Goal: Task Accomplishment & Management: Complete application form

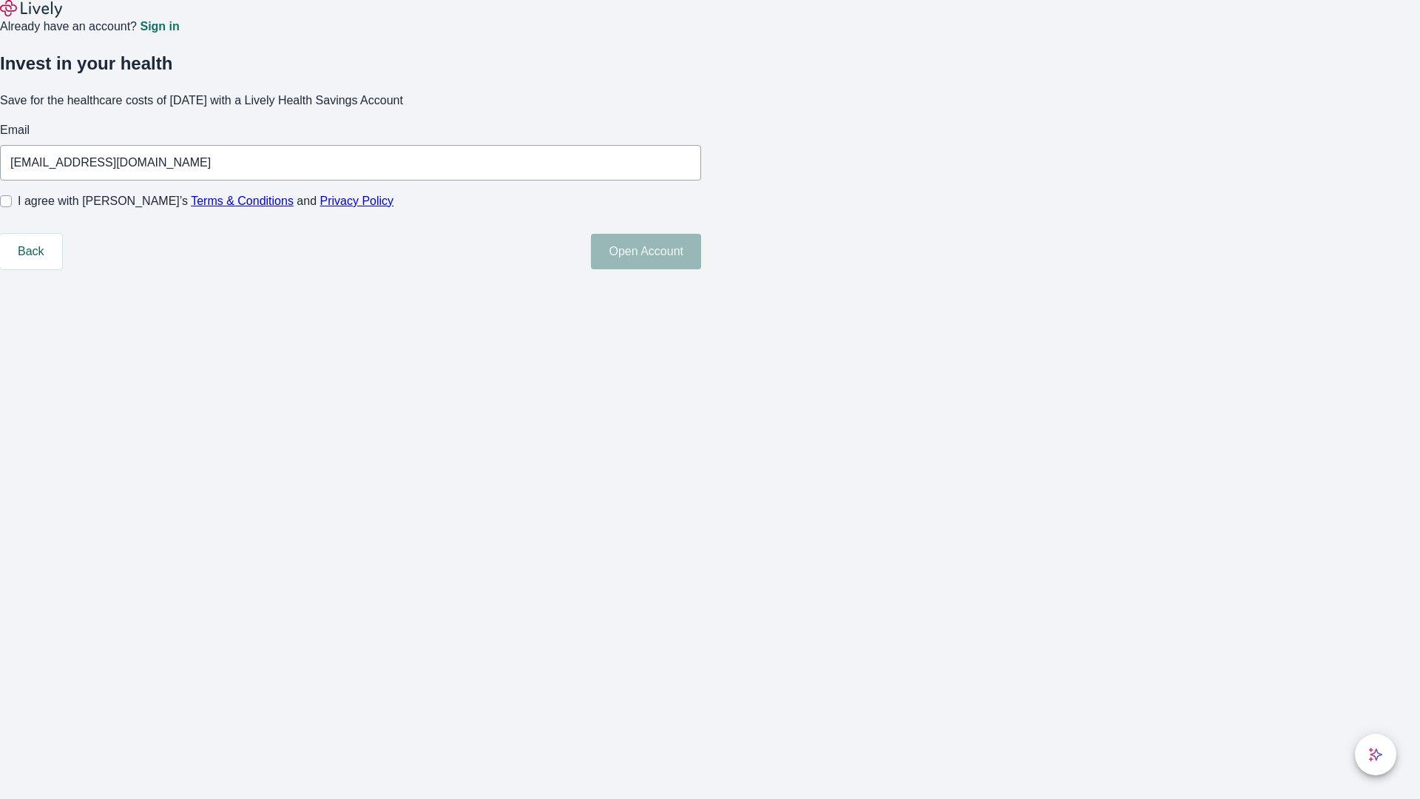
click at [12, 207] on input "I agree with Lively’s Terms & Conditions and Privacy Policy" at bounding box center [6, 201] width 12 height 12
checkbox input "true"
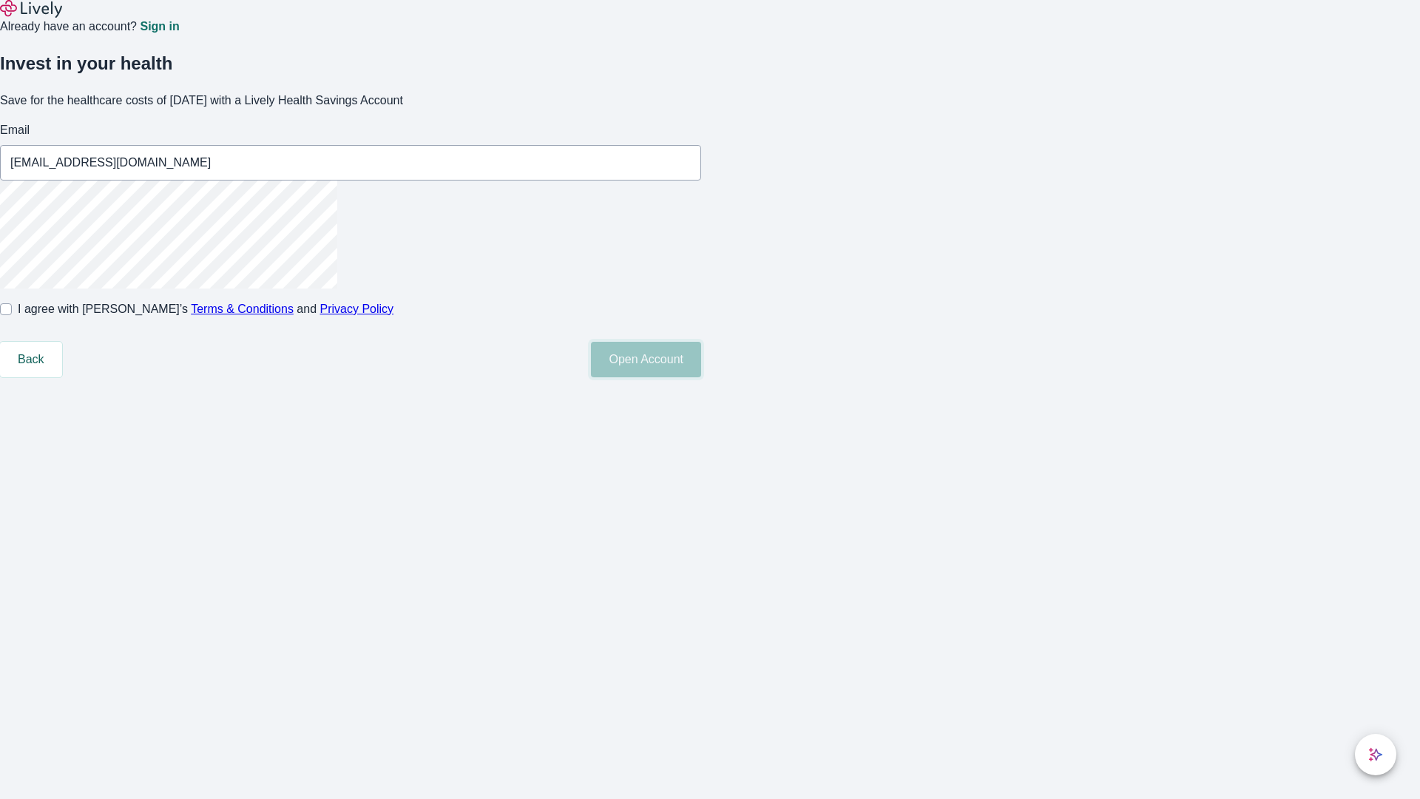
click at [701, 377] on button "Open Account" at bounding box center [646, 359] width 110 height 35
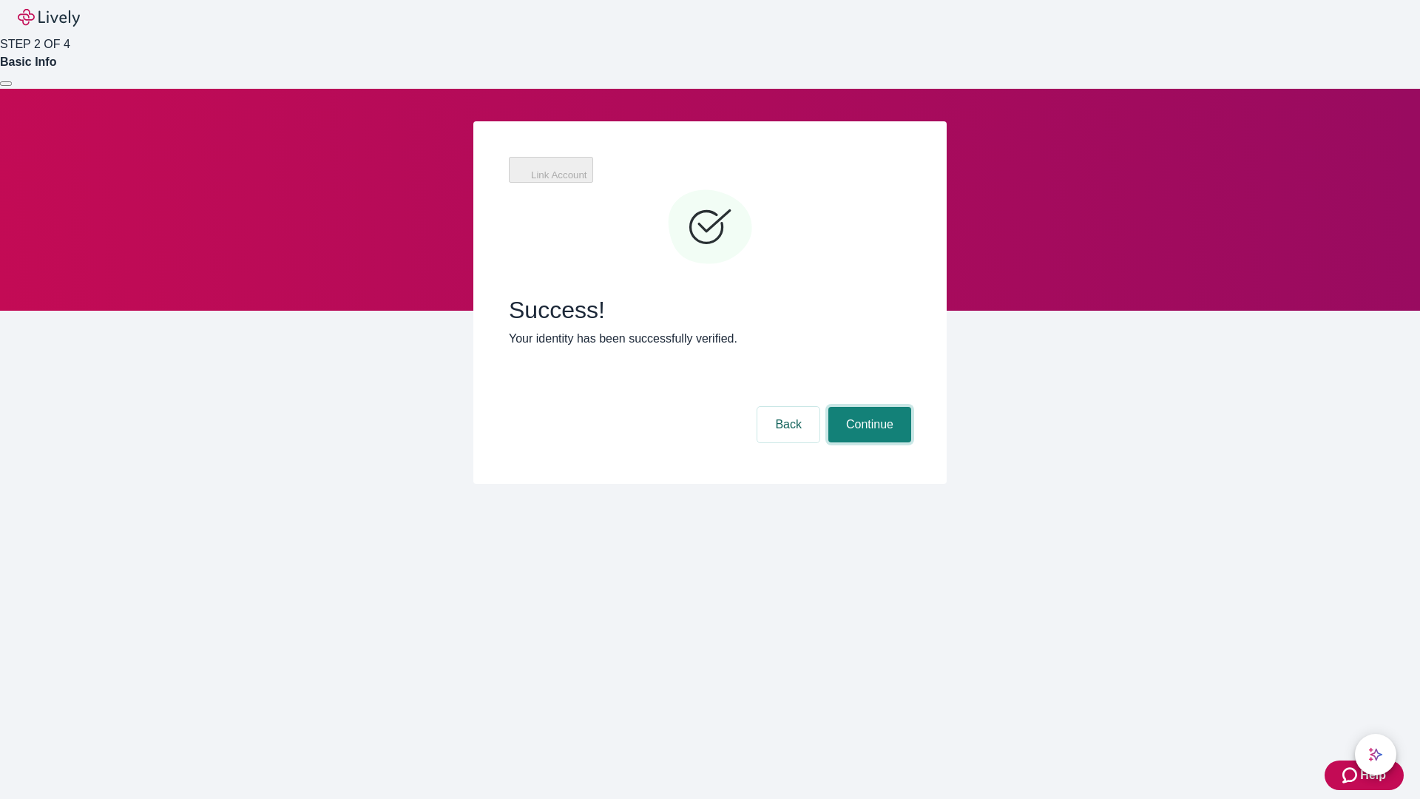
click at [867, 407] on button "Continue" at bounding box center [869, 424] width 83 height 35
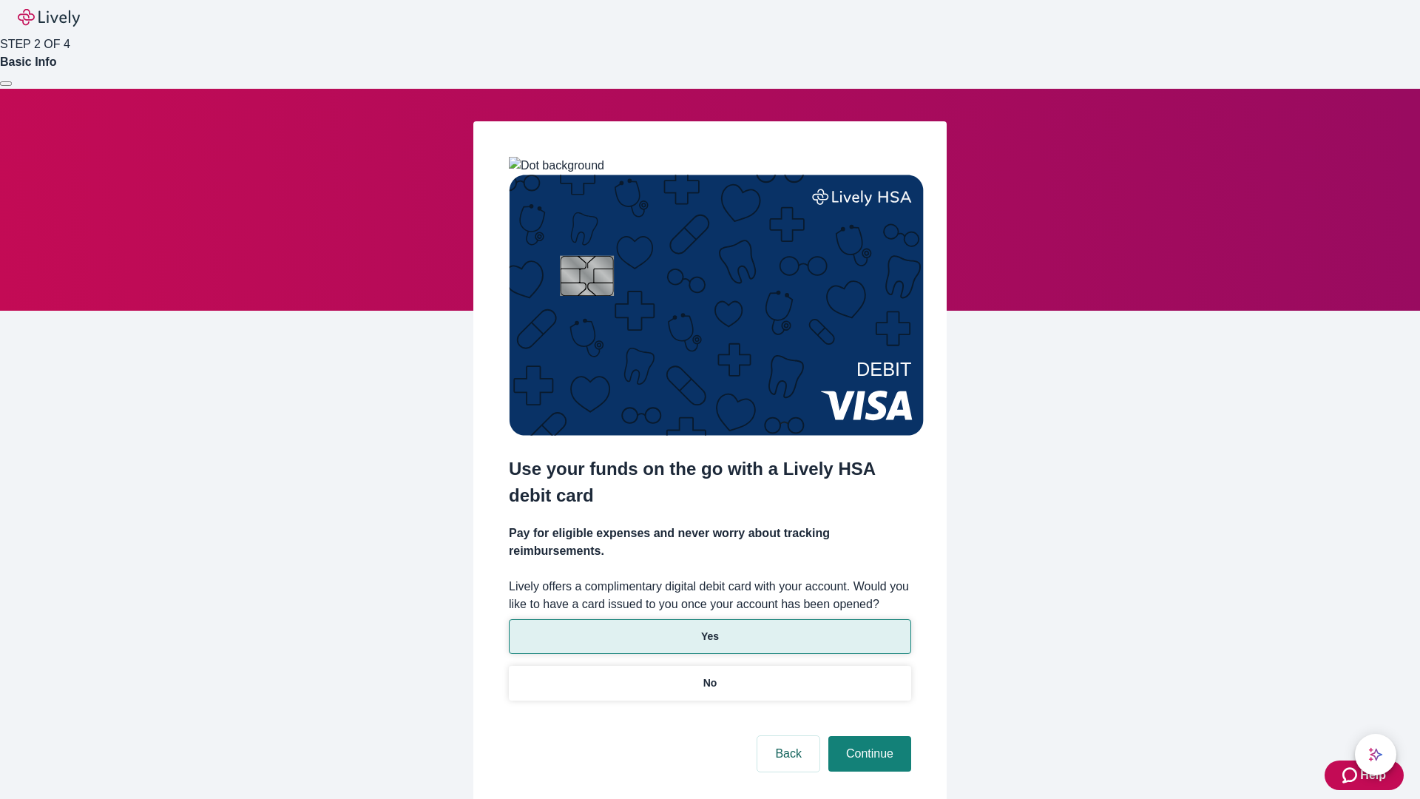
click at [709, 628] on p "Yes" at bounding box center [710, 636] width 18 height 16
click at [867, 736] on button "Continue" at bounding box center [869, 753] width 83 height 35
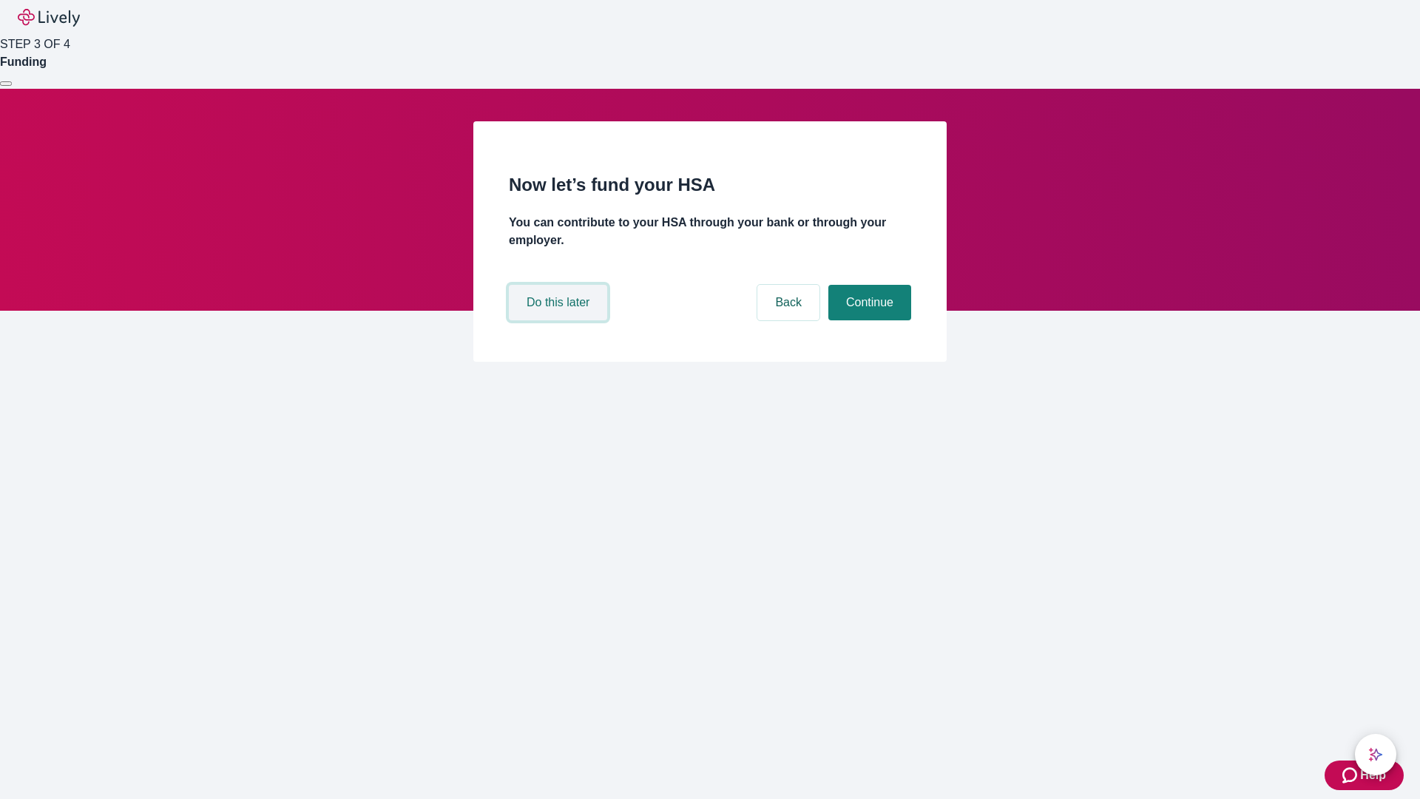
click at [560, 320] on button "Do this later" at bounding box center [558, 302] width 98 height 35
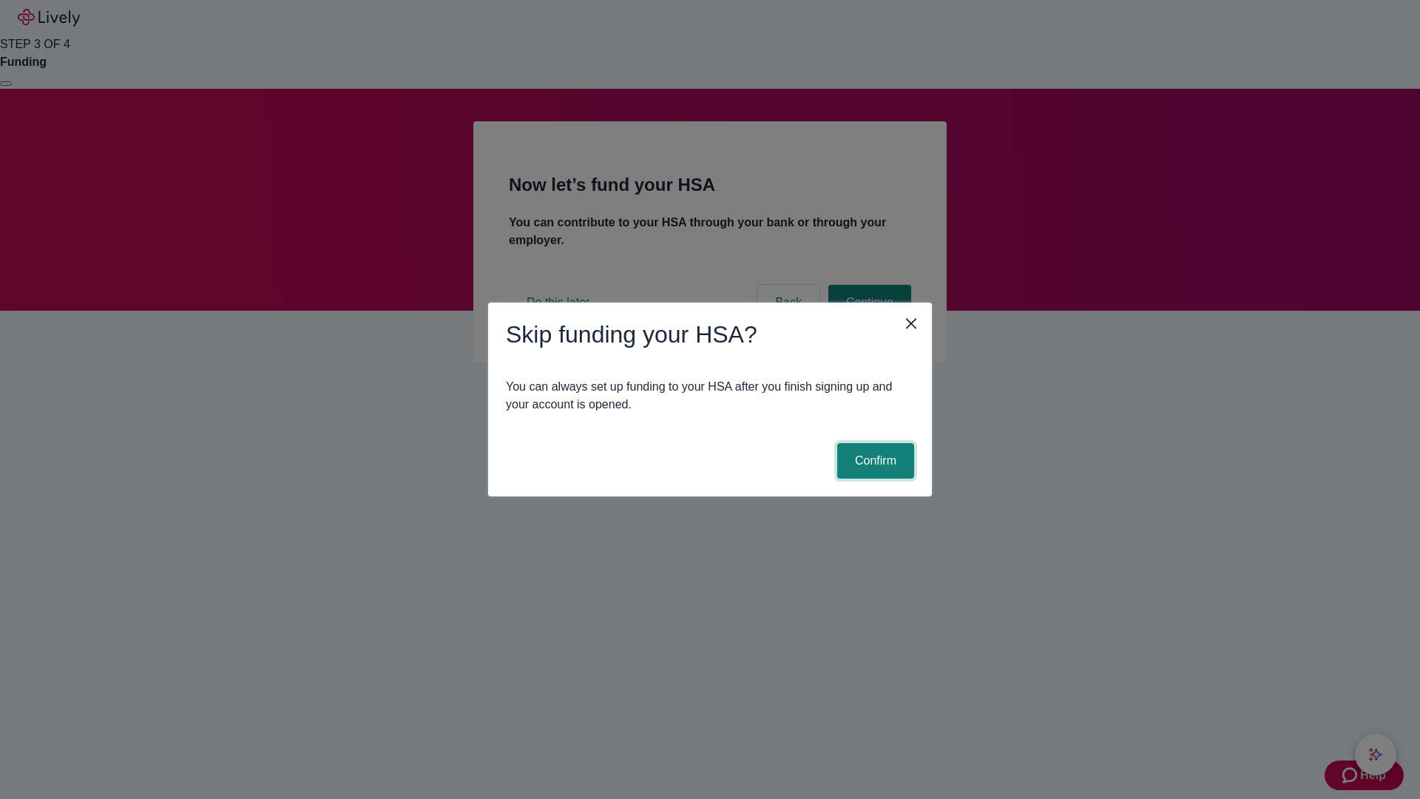
click at [873, 461] on button "Confirm" at bounding box center [875, 460] width 77 height 35
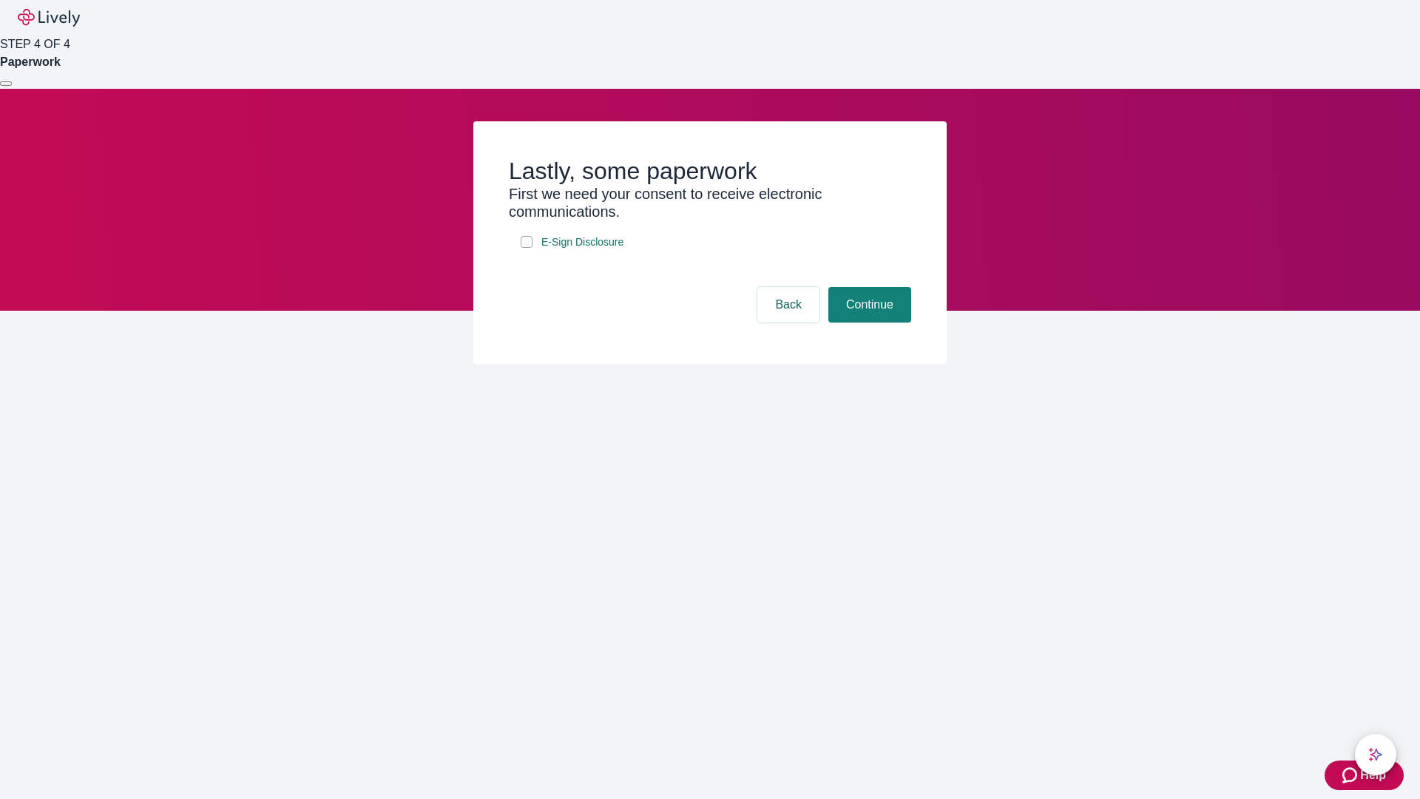
click at [526, 248] on input "E-Sign Disclosure" at bounding box center [527, 242] width 12 height 12
checkbox input "true"
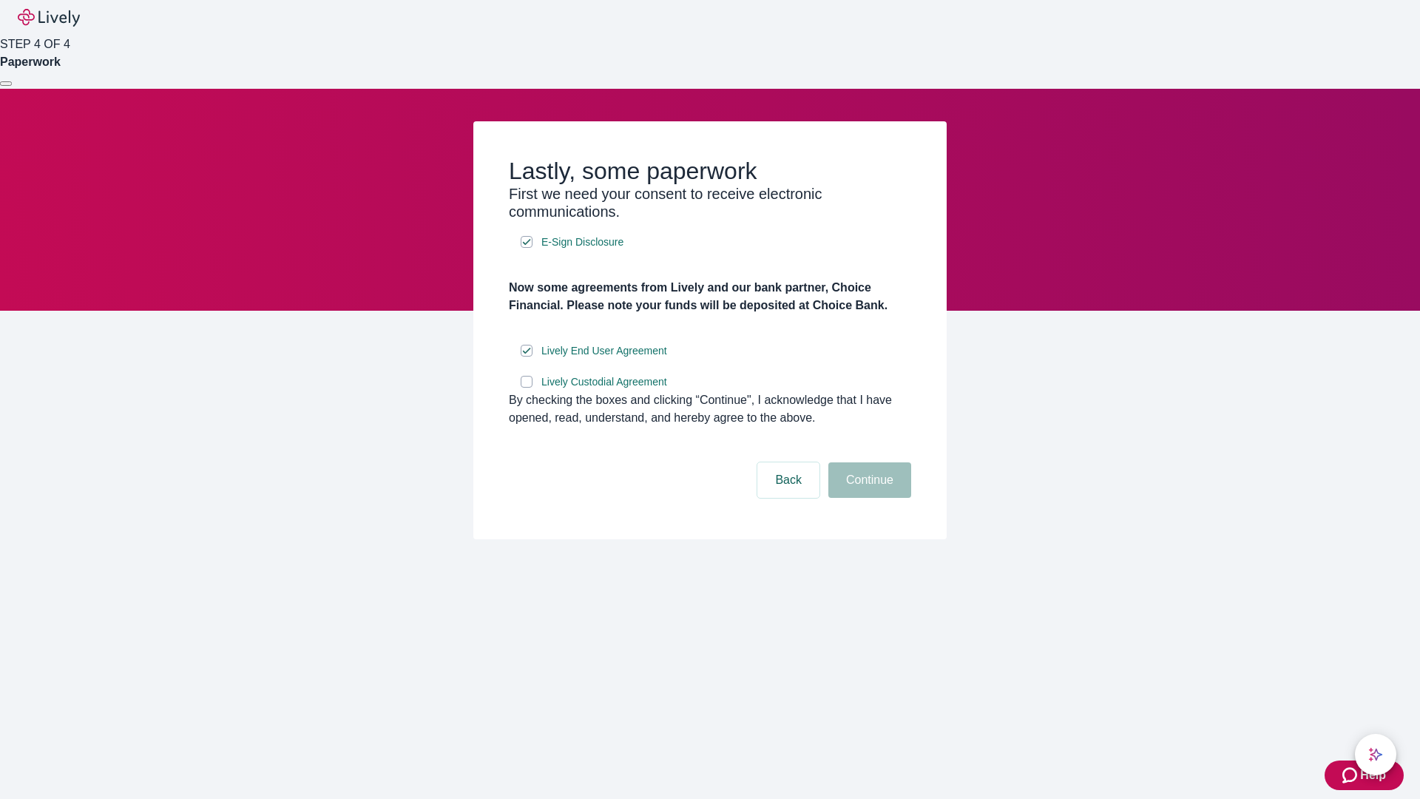
click at [526, 387] on input "Lively Custodial Agreement" at bounding box center [527, 382] width 12 height 12
checkbox input "true"
click at [867, 498] on button "Continue" at bounding box center [869, 479] width 83 height 35
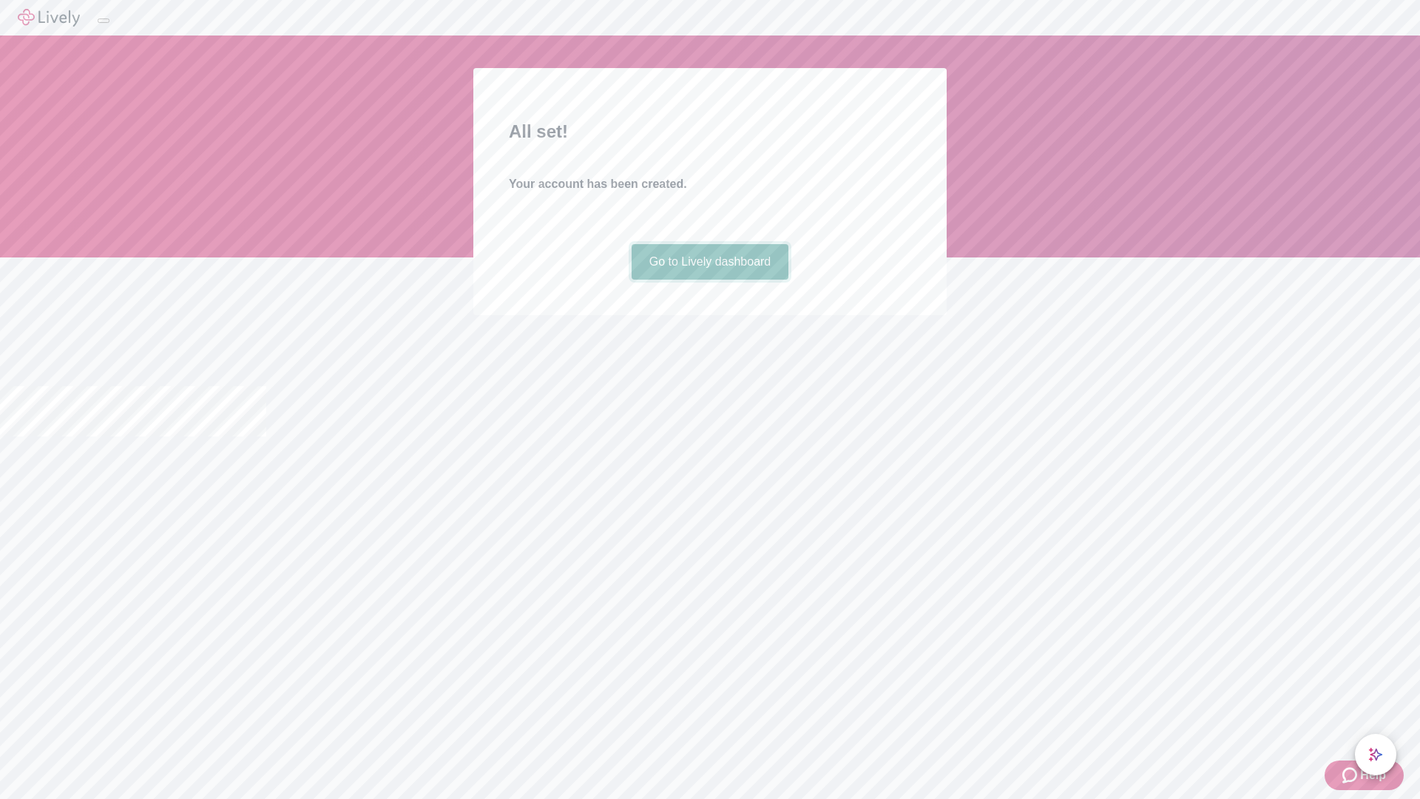
click at [709, 279] on link "Go to Lively dashboard" at bounding box center [709, 261] width 157 height 35
